Goal: Information Seeking & Learning: Learn about a topic

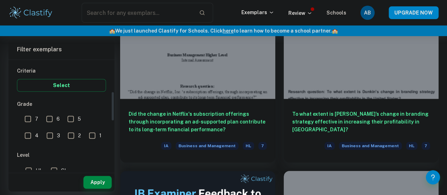
scroll to position [128, 0]
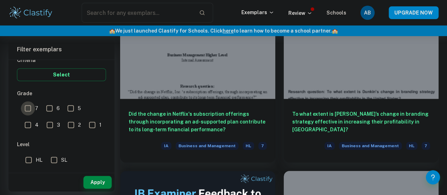
click at [29, 109] on input "7" at bounding box center [28, 108] width 14 height 14
checkbox input "true"
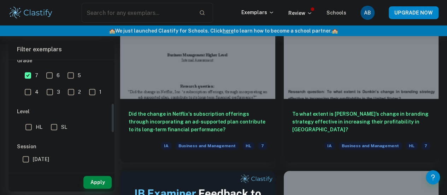
scroll to position [161, 0]
click at [50, 131] on input "SL" at bounding box center [54, 127] width 14 height 14
click at [96, 179] on button "Apply" at bounding box center [97, 182] width 28 height 13
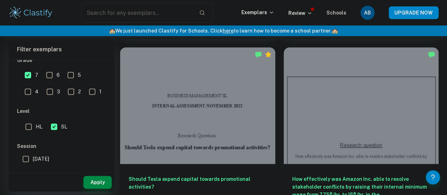
scroll to position [1513, 0]
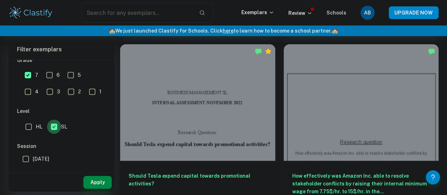
click at [55, 124] on input "SL" at bounding box center [54, 127] width 14 height 14
checkbox input "false"
click at [33, 124] on input "HL" at bounding box center [29, 127] width 14 height 14
checkbox input "true"
click at [100, 180] on button "Apply" at bounding box center [97, 182] width 28 height 13
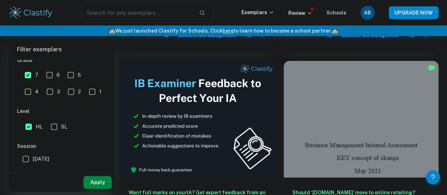
scroll to position [366, 0]
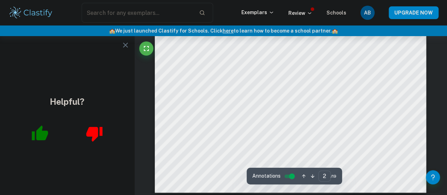
scroll to position [563, 0]
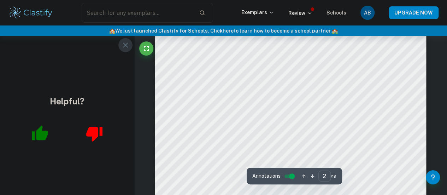
click at [124, 45] on icon "button" at bounding box center [125, 44] width 5 height 5
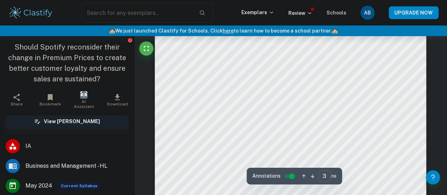
scroll to position [808, 0]
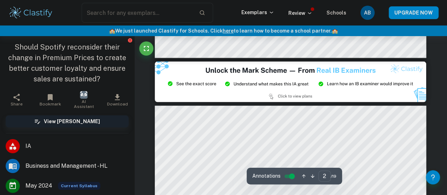
type input "3"
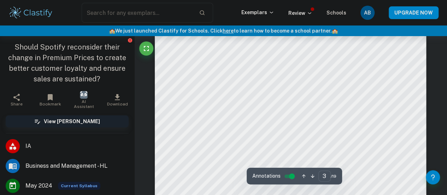
scroll to position [815, 0]
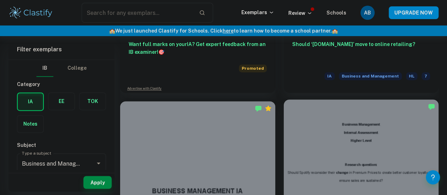
scroll to position [519, 0]
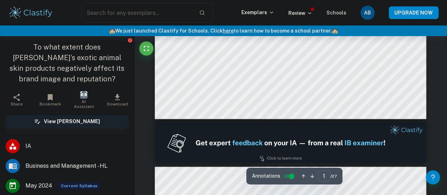
scroll to position [276, 0]
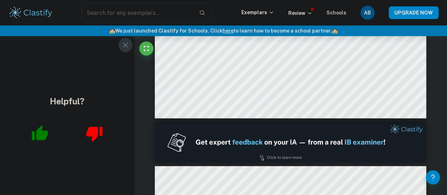
click at [125, 45] on icon "button" at bounding box center [125, 44] width 5 height 5
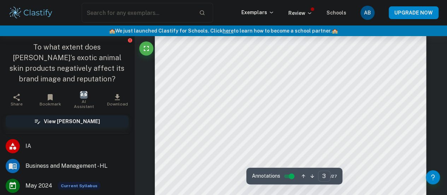
scroll to position [922, 0]
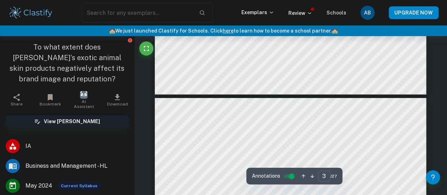
type input "4"
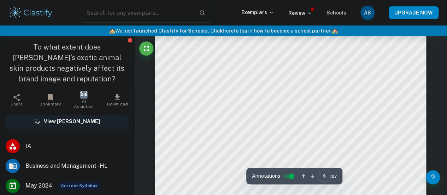
scroll to position [1171, 0]
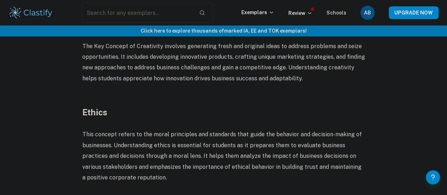
scroll to position [565, 0]
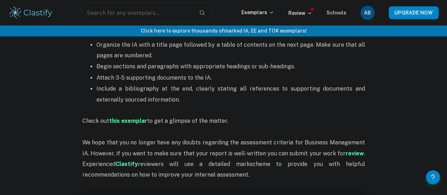
scroll to position [1817, 0]
